Goal: Information Seeking & Learning: Learn about a topic

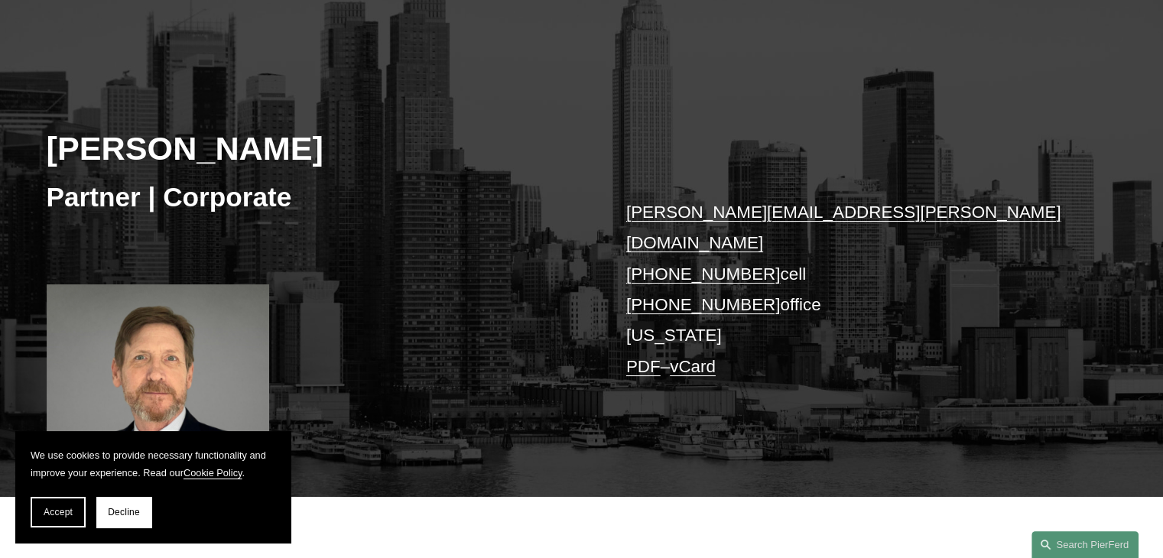
scroll to position [153, 0]
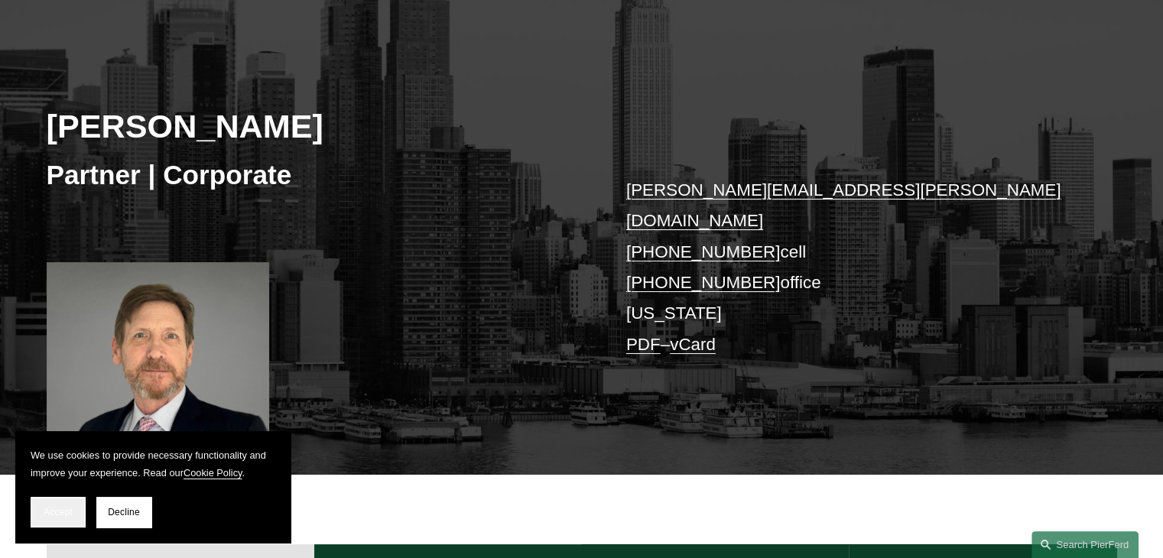
click at [67, 515] on span "Accept" at bounding box center [58, 512] width 29 height 11
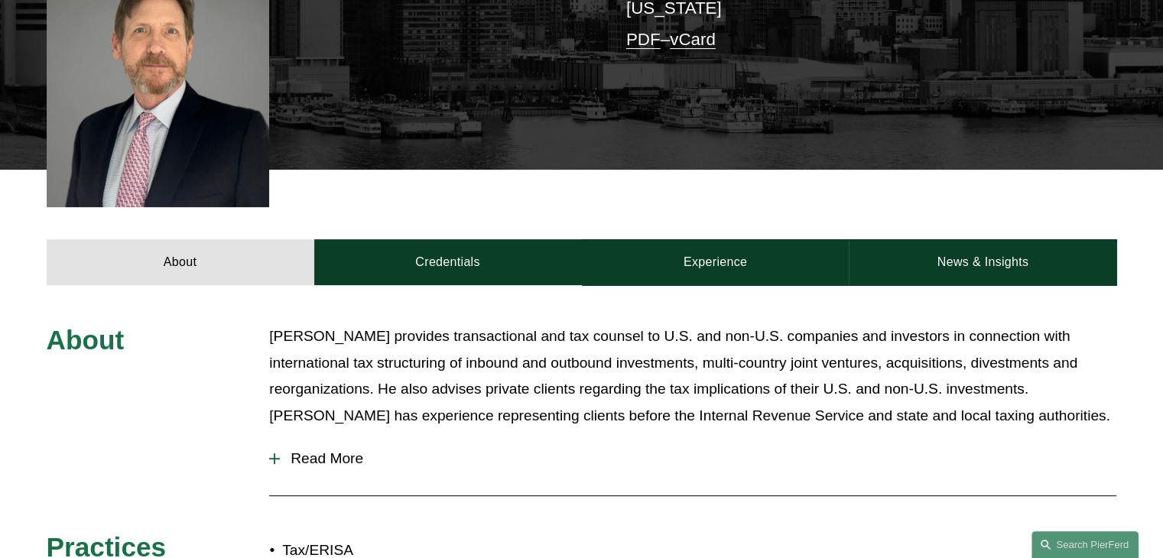
scroll to position [459, 0]
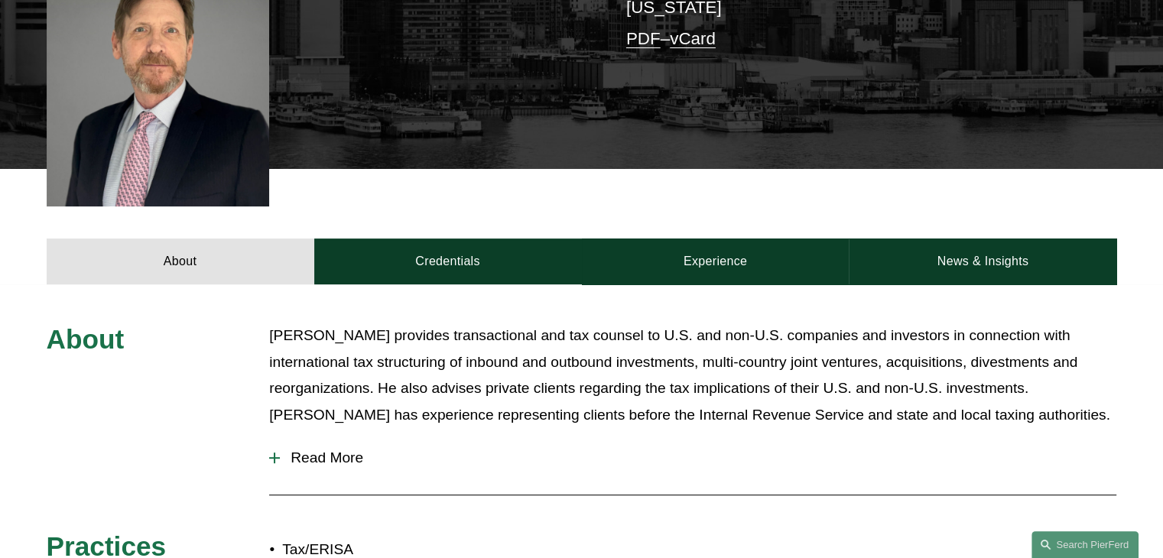
drag, startPoint x: 265, startPoint y: 315, endPoint x: 369, endPoint y: 422, distance: 148.7
click at [369, 422] on div "About [PERSON_NAME] provides transactional and tax counsel to U.S. and non-U.S.…" at bounding box center [581, 449] width 1163 height 253
click at [310, 355] on p "[PERSON_NAME] provides transactional and tax counsel to U.S. and non-U.S. compa…" at bounding box center [692, 376] width 847 height 106
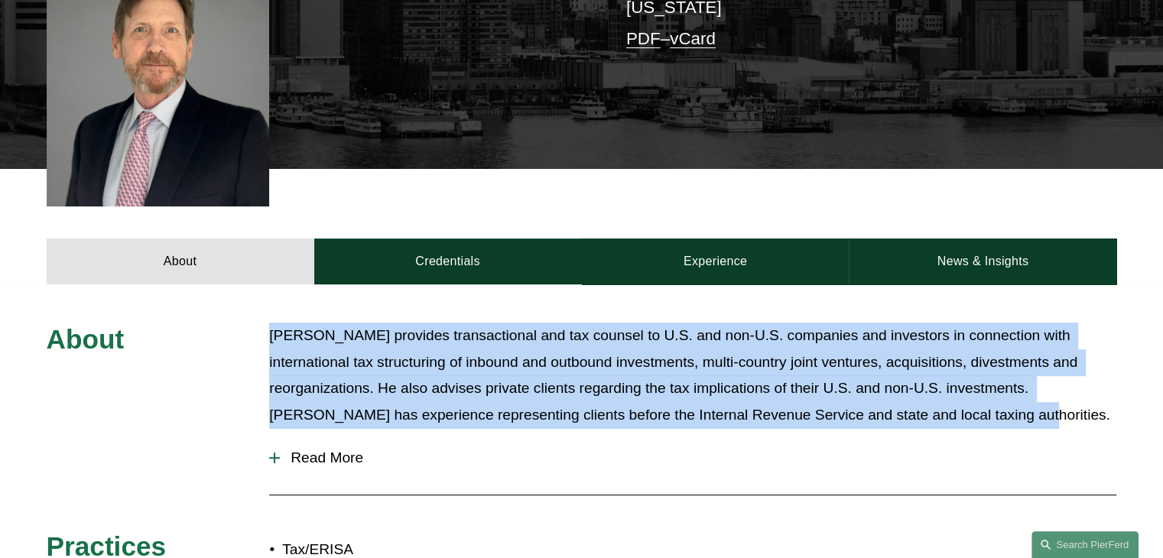
drag, startPoint x: 269, startPoint y: 318, endPoint x: 966, endPoint y: 401, distance: 701.5
click at [966, 401] on p "[PERSON_NAME] provides transactional and tax counsel to U.S. and non-U.S. compa…" at bounding box center [692, 376] width 847 height 106
drag, startPoint x: 964, startPoint y: 398, endPoint x: 260, endPoint y: 317, distance: 709.0
click at [260, 323] on div "About [PERSON_NAME] provides transactional and tax counsel to U.S. and non-U.S.…" at bounding box center [581, 449] width 1163 height 253
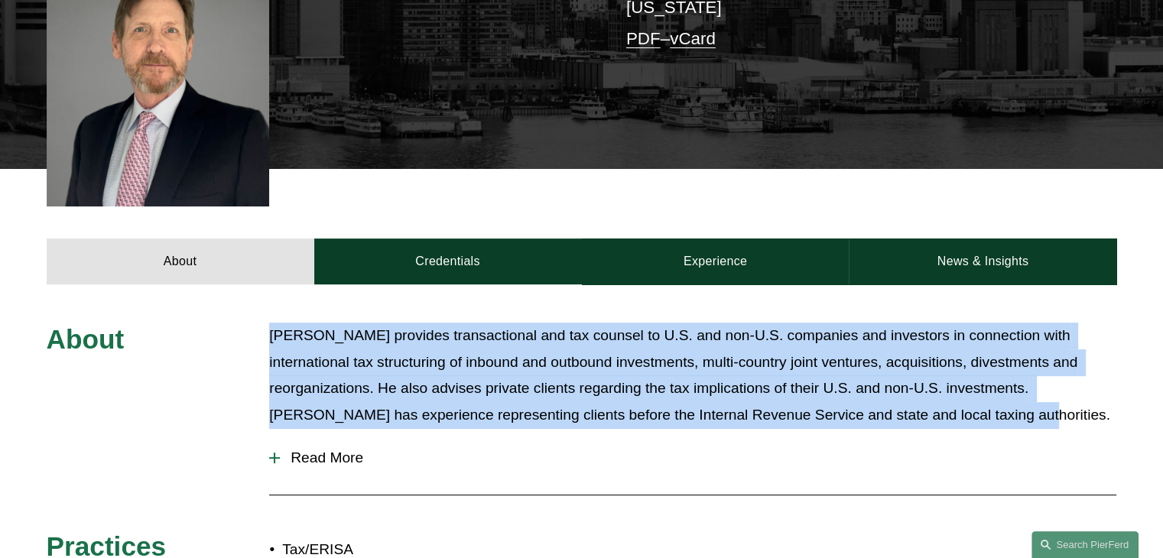
click at [260, 323] on div "About [PERSON_NAME] provides transactional and tax counsel to U.S. and non-U.S.…" at bounding box center [581, 449] width 1163 height 253
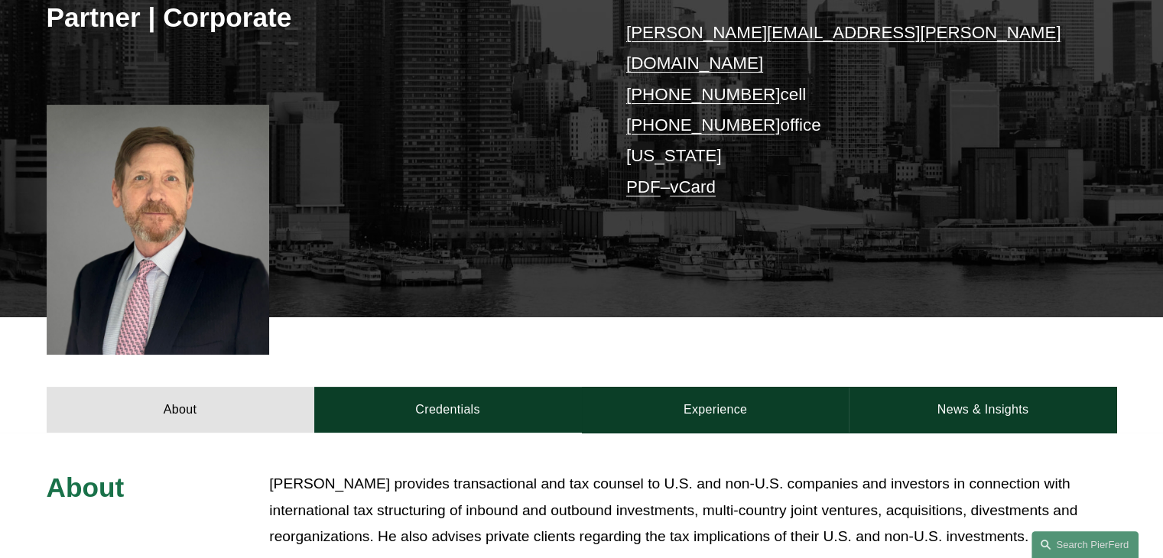
scroll to position [306, 0]
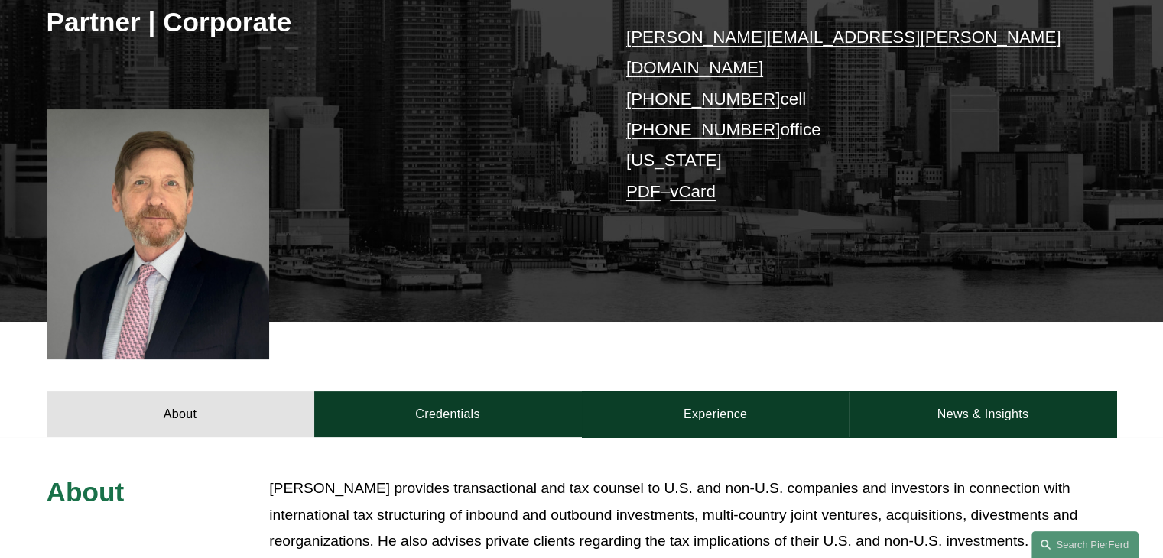
click at [423, 323] on div "About Credentials Experience News & Insights" at bounding box center [581, 379] width 1163 height 115
